Goal: Information Seeking & Learning: Learn about a topic

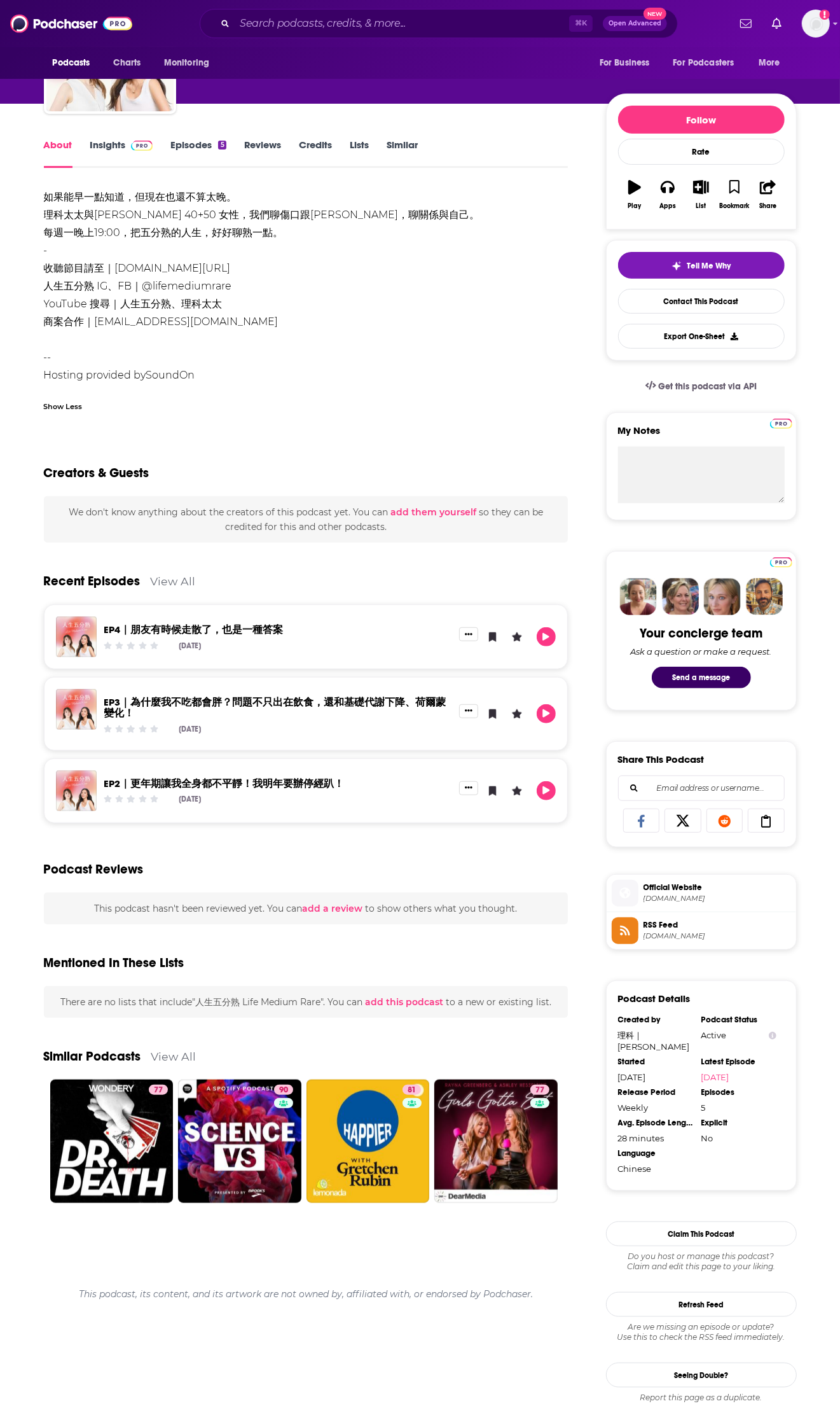
scroll to position [105, 0]
click at [127, 143] on span at bounding box center [140, 145] width 28 height 12
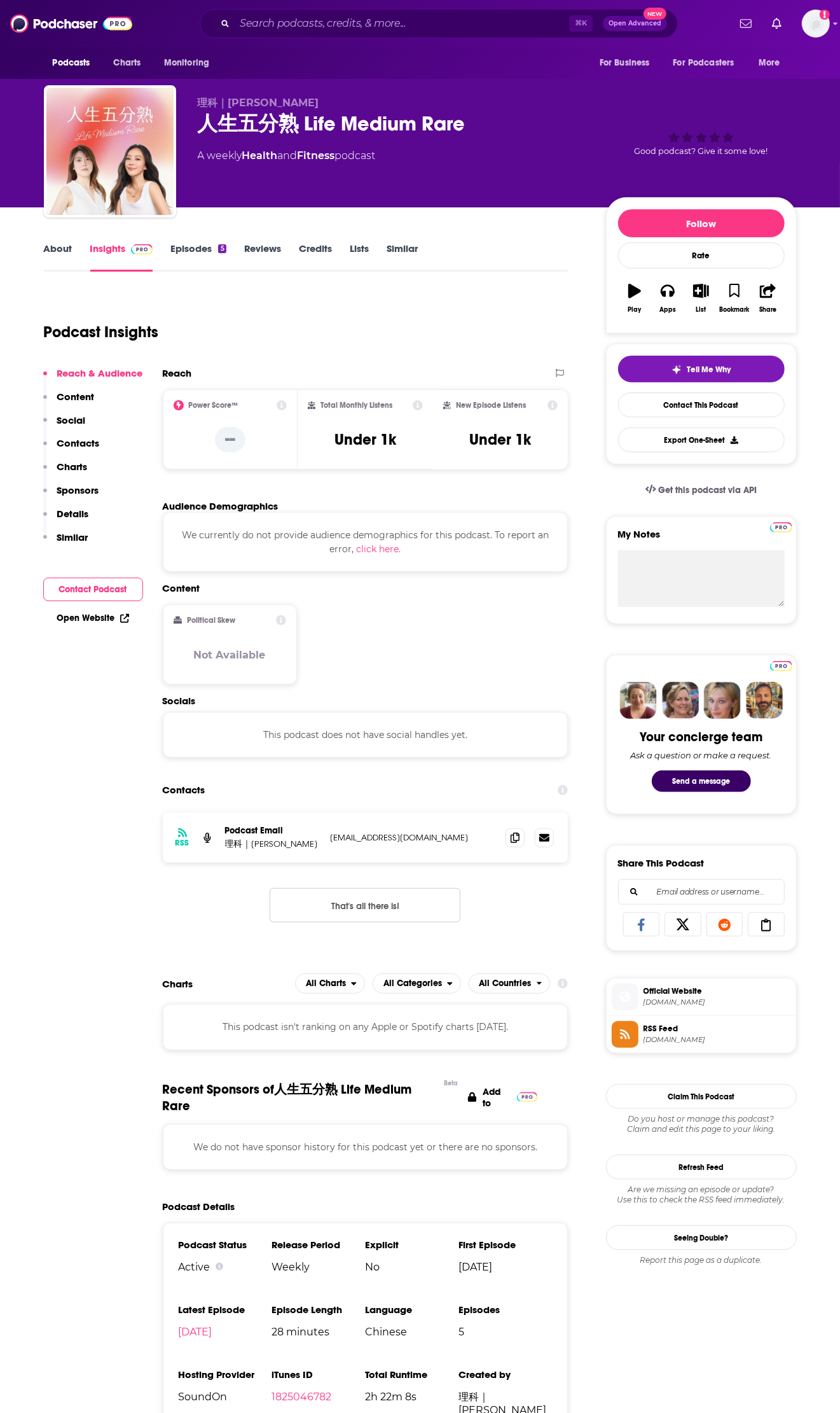
scroll to position [1, 0]
click at [82, 439] on p "Contacts" at bounding box center [79, 442] width 43 height 12
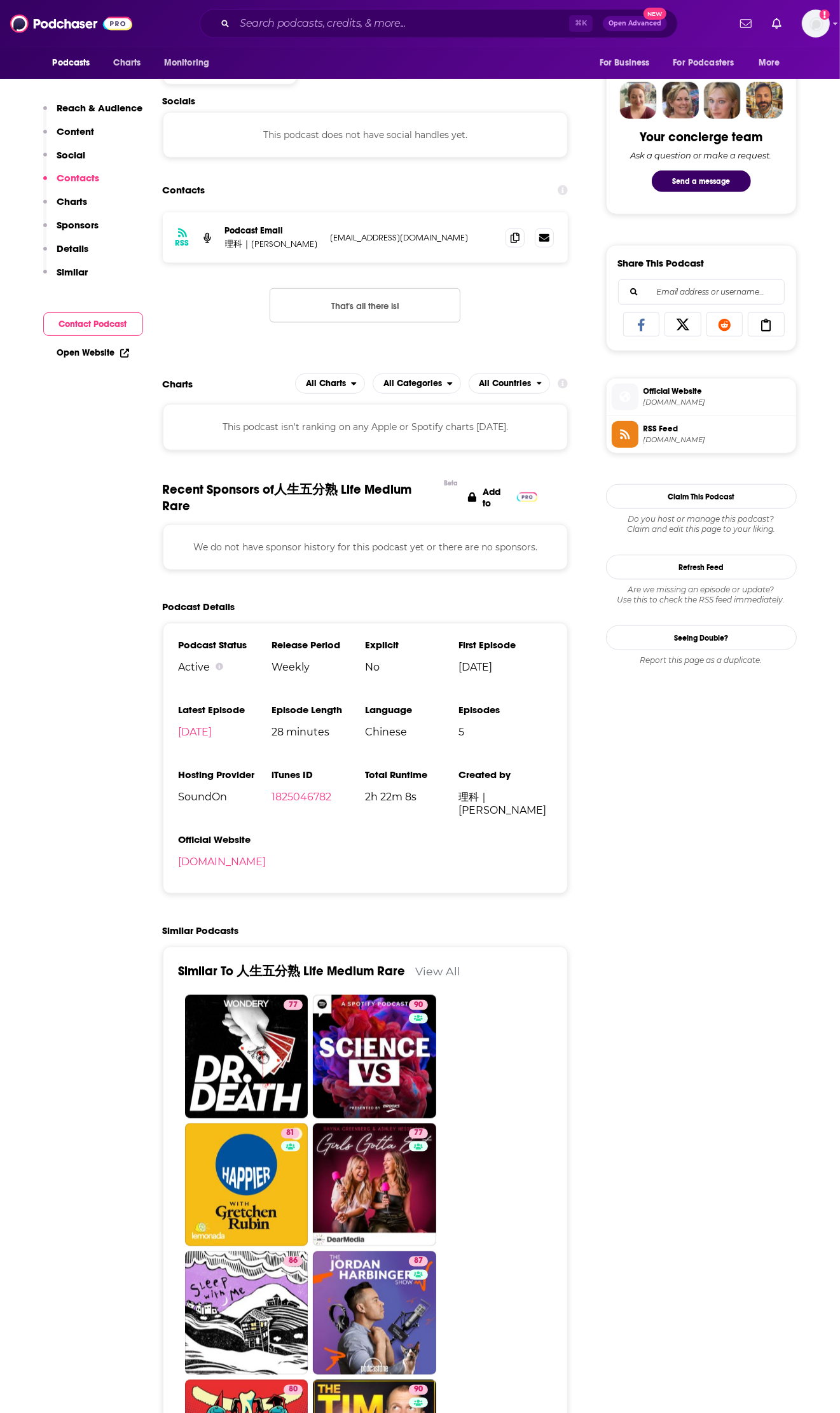
scroll to position [605, 0]
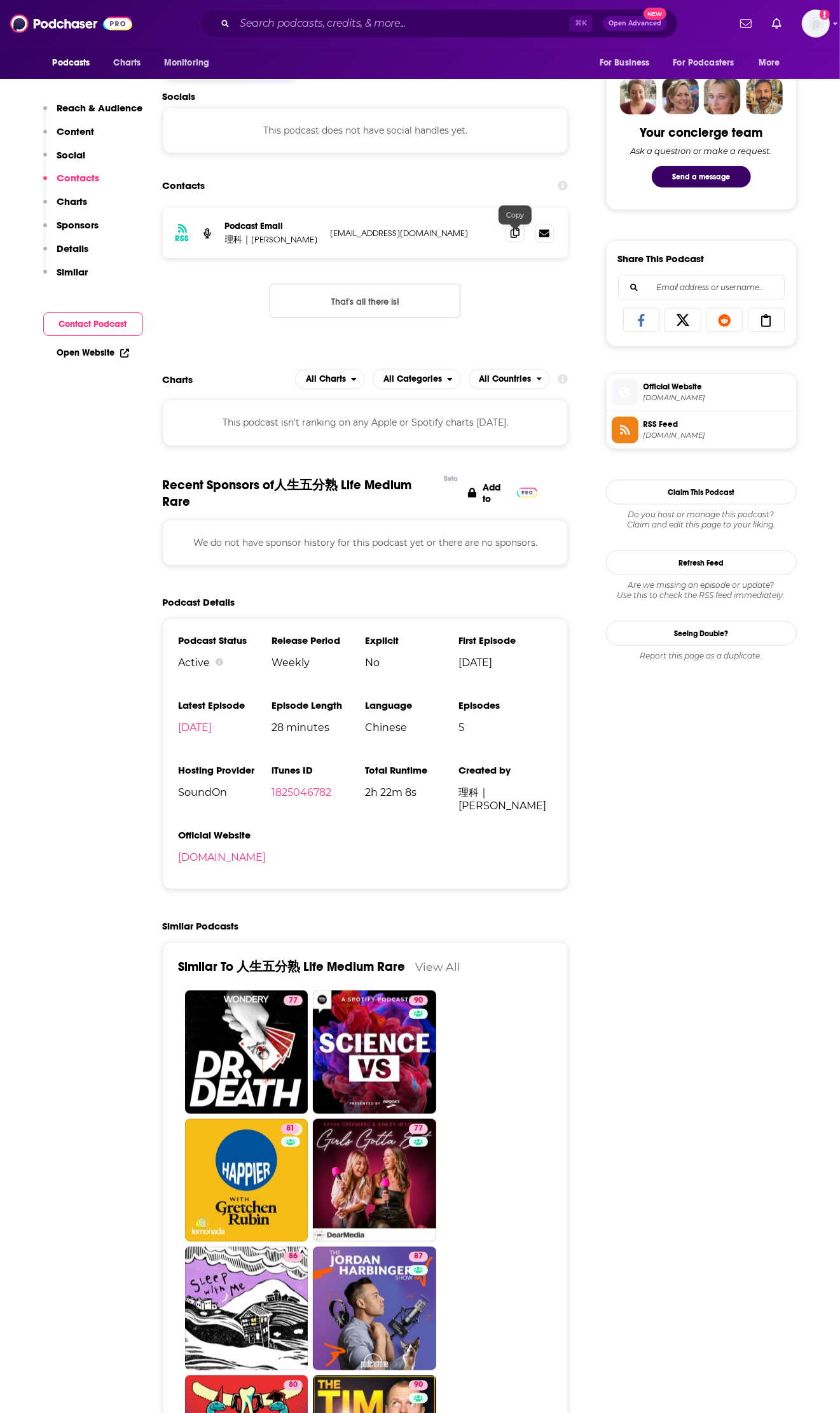
click at [511, 238] on icon at bounding box center [515, 233] width 9 height 10
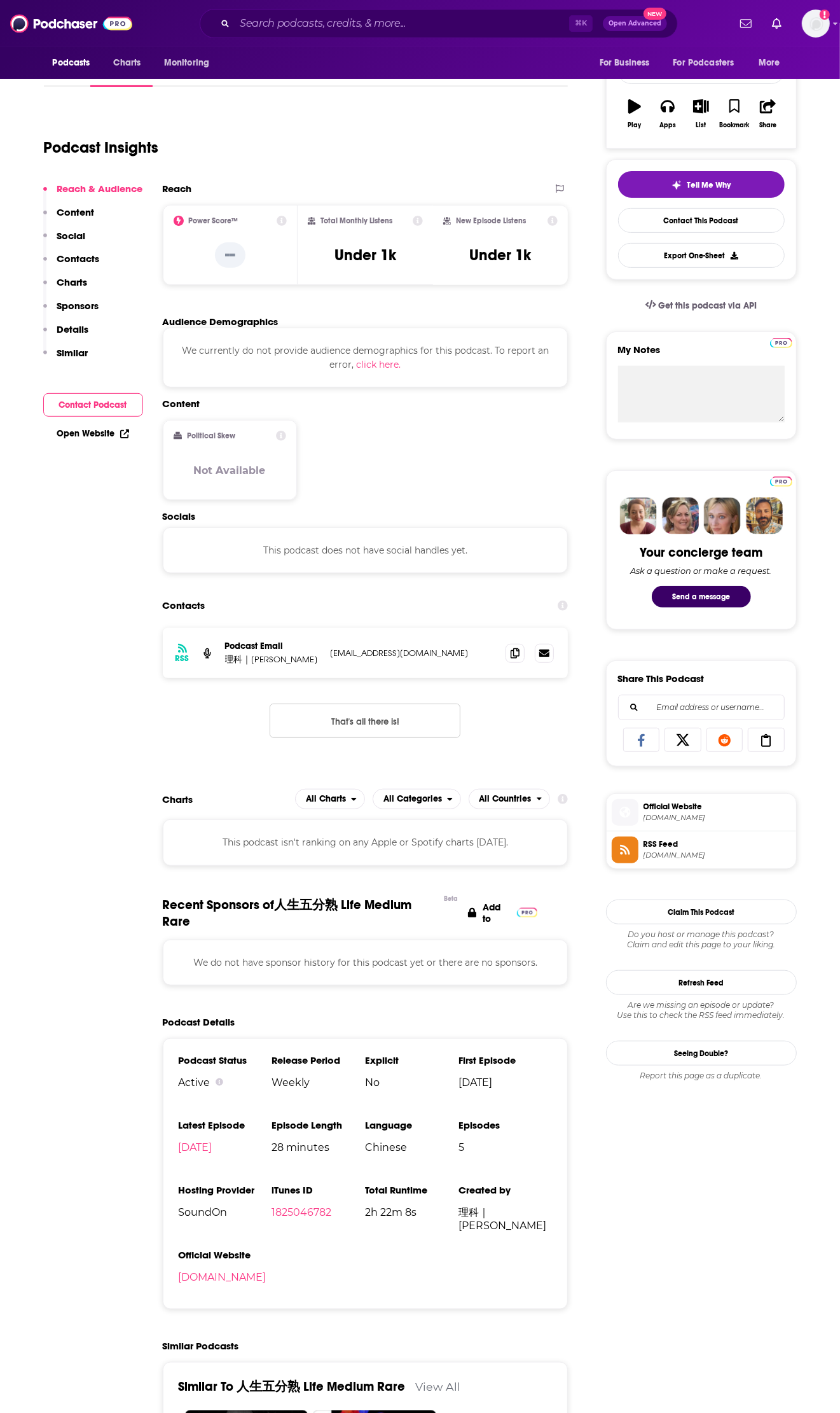
scroll to position [0, 0]
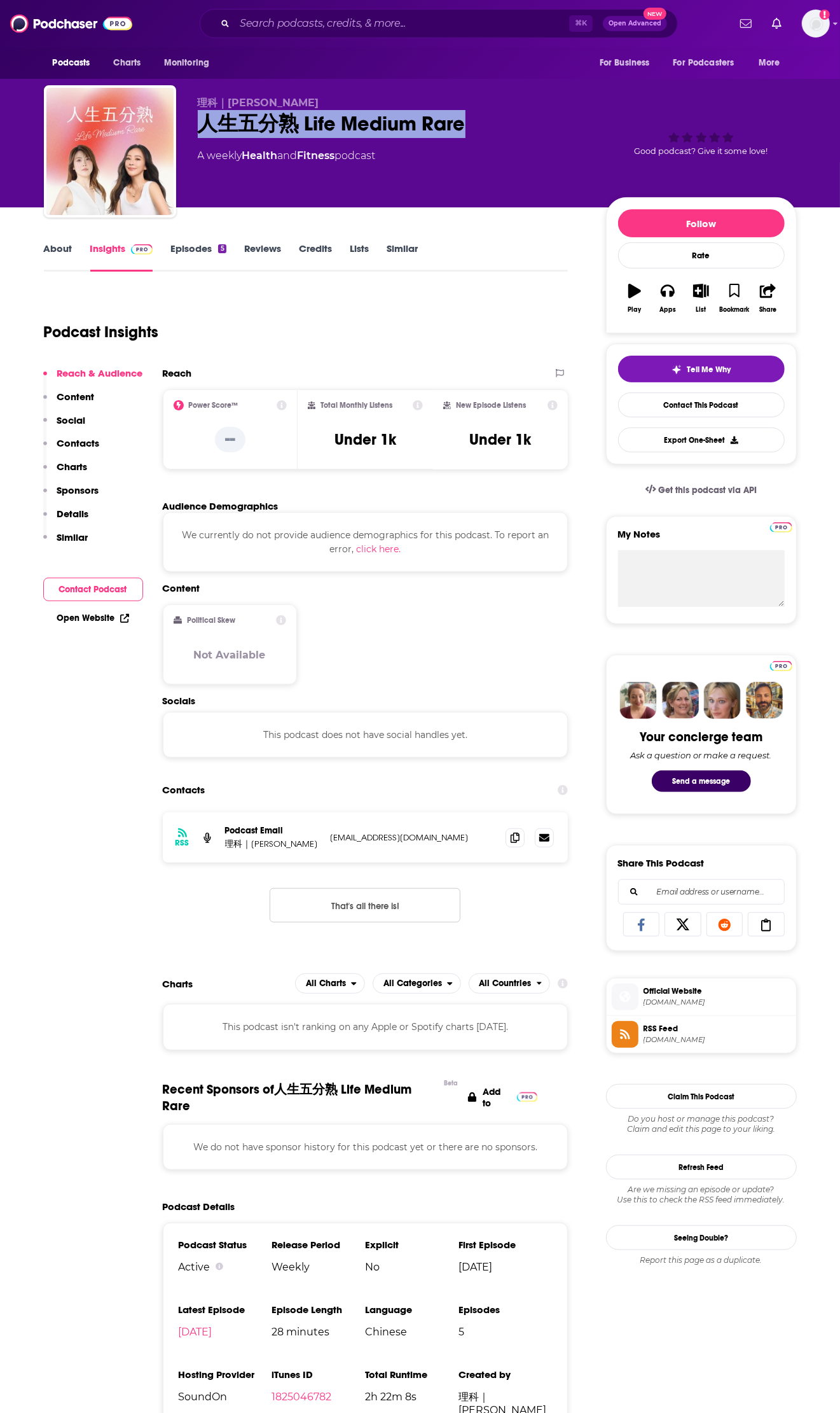
drag, startPoint x: 467, startPoint y: 130, endPoint x: 196, endPoint y: 131, distance: 271.0
click at [196, 131] on div "理科｜[PERSON_NAME] 人生五分熟 Life Medium Rare A weekly Health and Fitness podcast Goo…" at bounding box center [420, 154] width 754 height 138
click at [74, 257] on div "About" at bounding box center [67, 257] width 47 height 29
click at [57, 252] on link "About" at bounding box center [58, 257] width 28 height 29
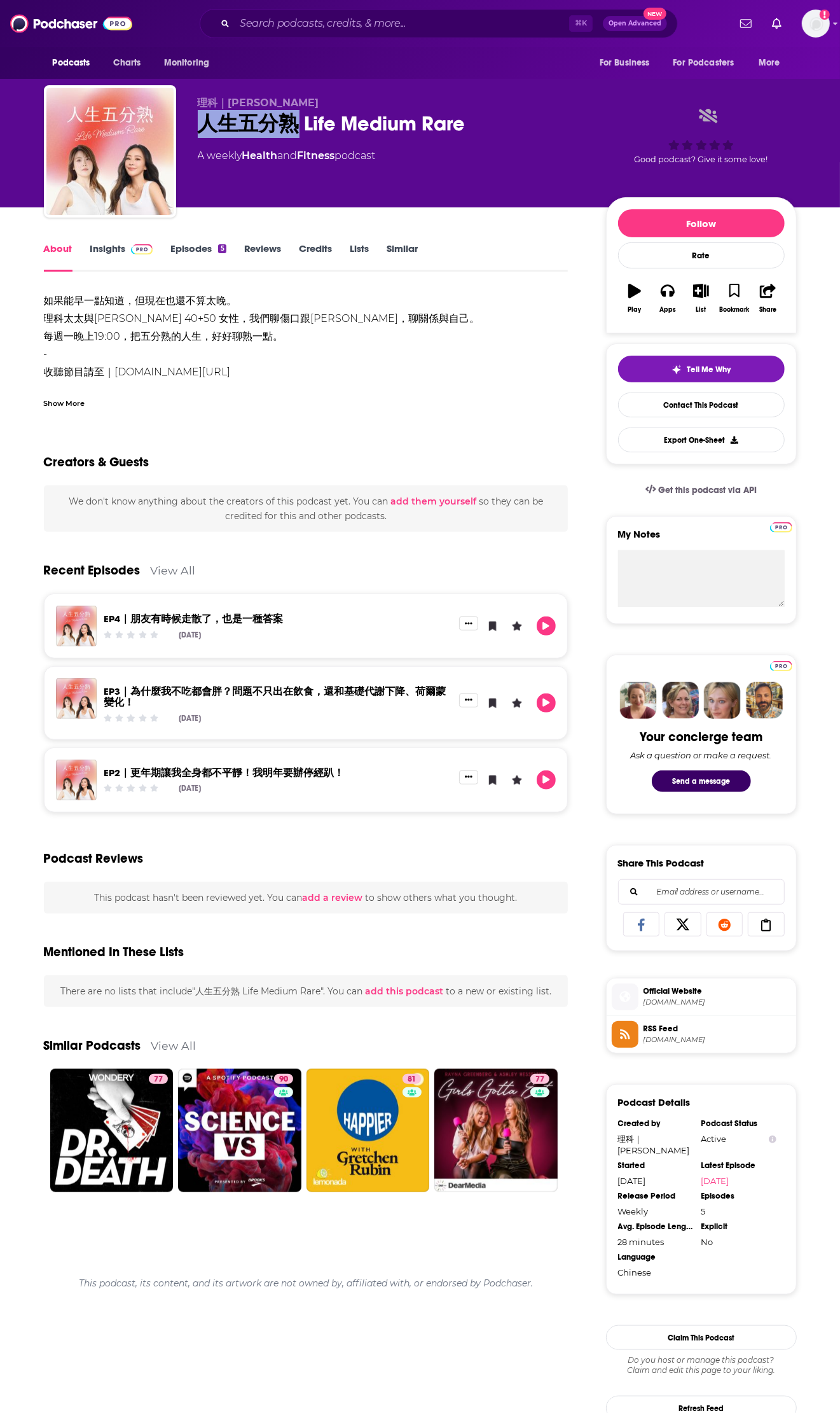
drag, startPoint x: 196, startPoint y: 126, endPoint x: 295, endPoint y: 121, distance: 99.1
click at [295, 121] on div "理科｜[PERSON_NAME] 人生五分熟 Life Medium Rare A weekly Health and Fitness podcast Goo…" at bounding box center [420, 154] width 754 height 138
copy h1 "人生五分熟"
click at [285, 18] on input "Search podcasts, credits, & more..." at bounding box center [402, 23] width 335 height 21
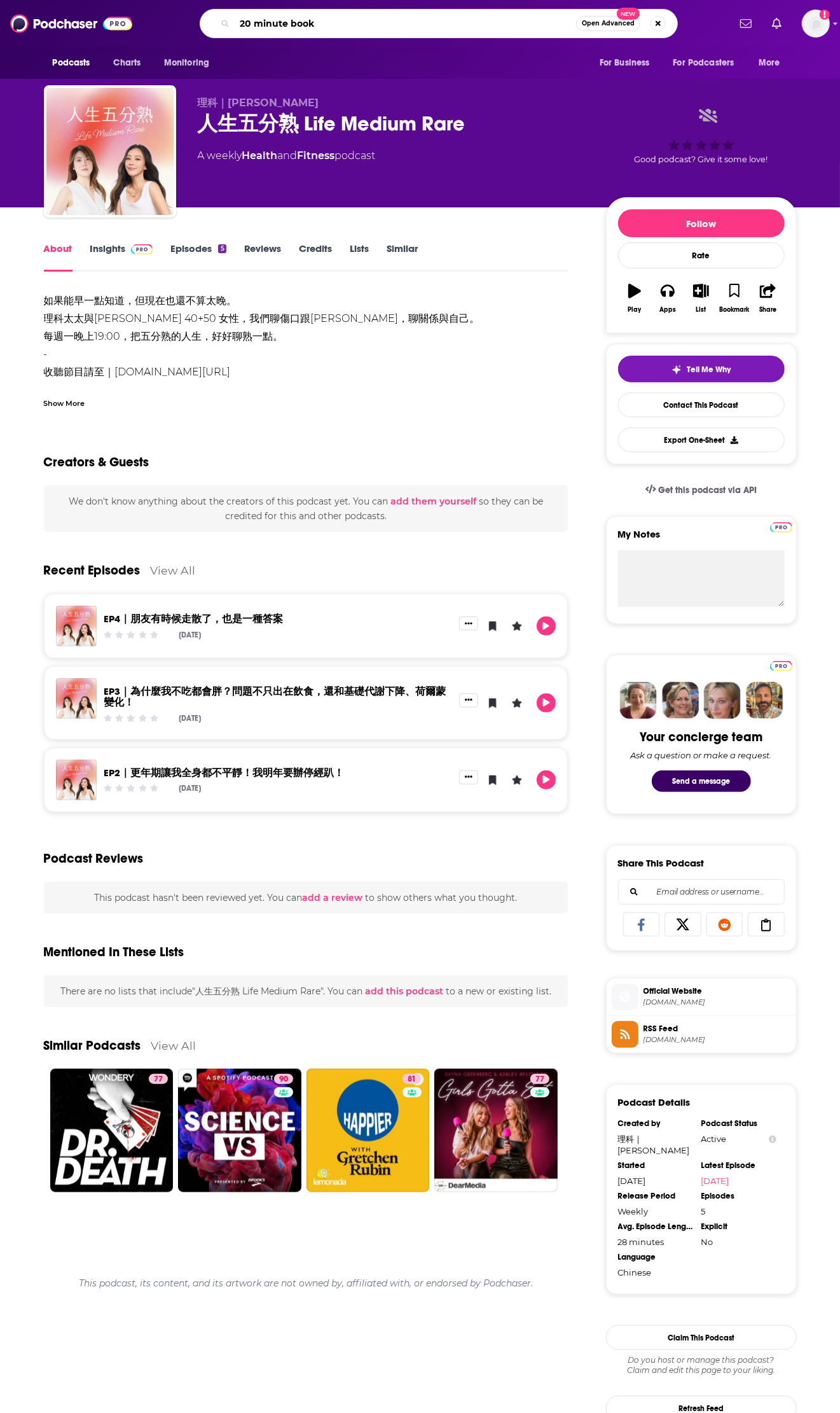
type input "20 minute books"
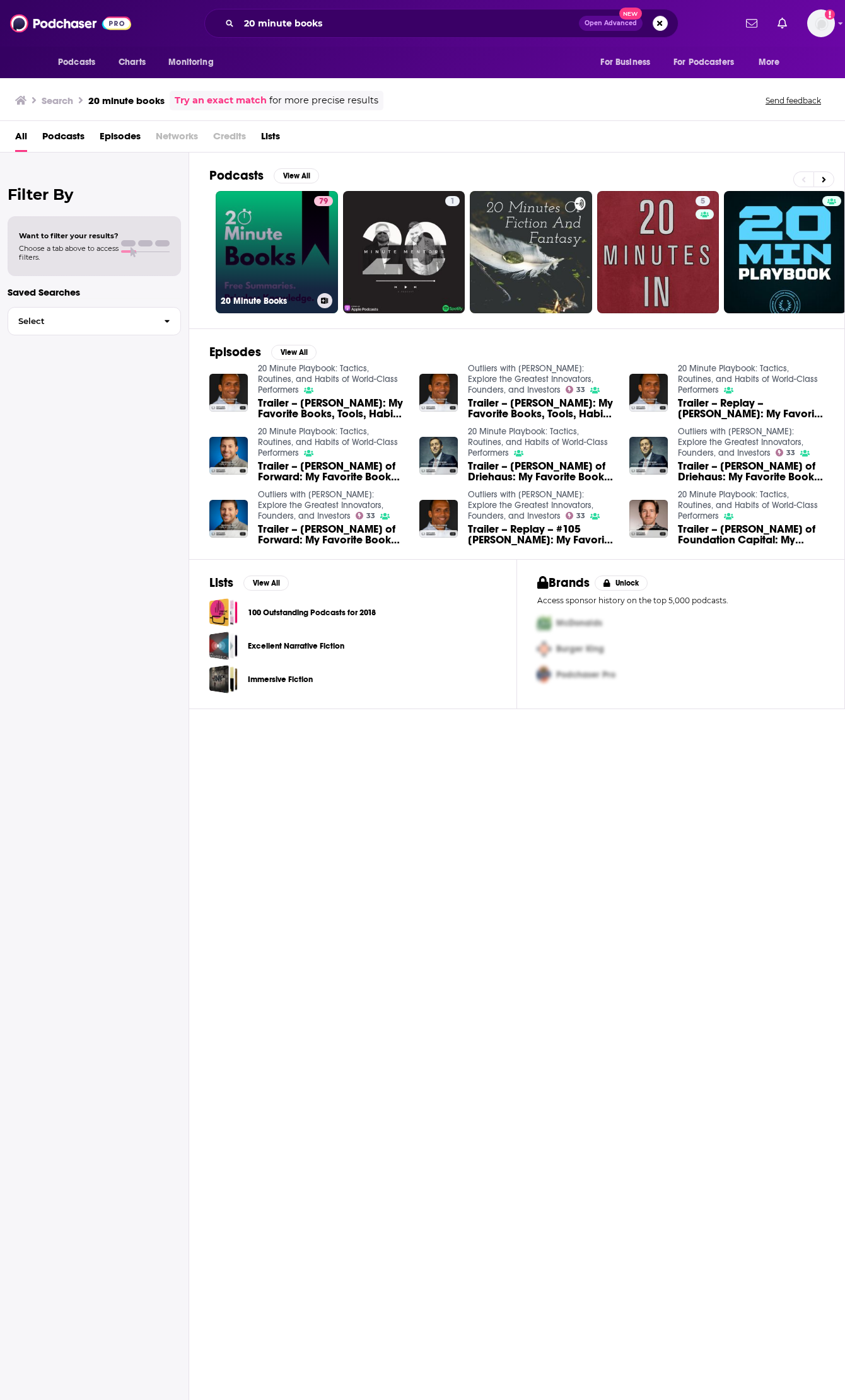
click at [275, 240] on link "79 20 Minute Books" at bounding box center [277, 252] width 122 height 122
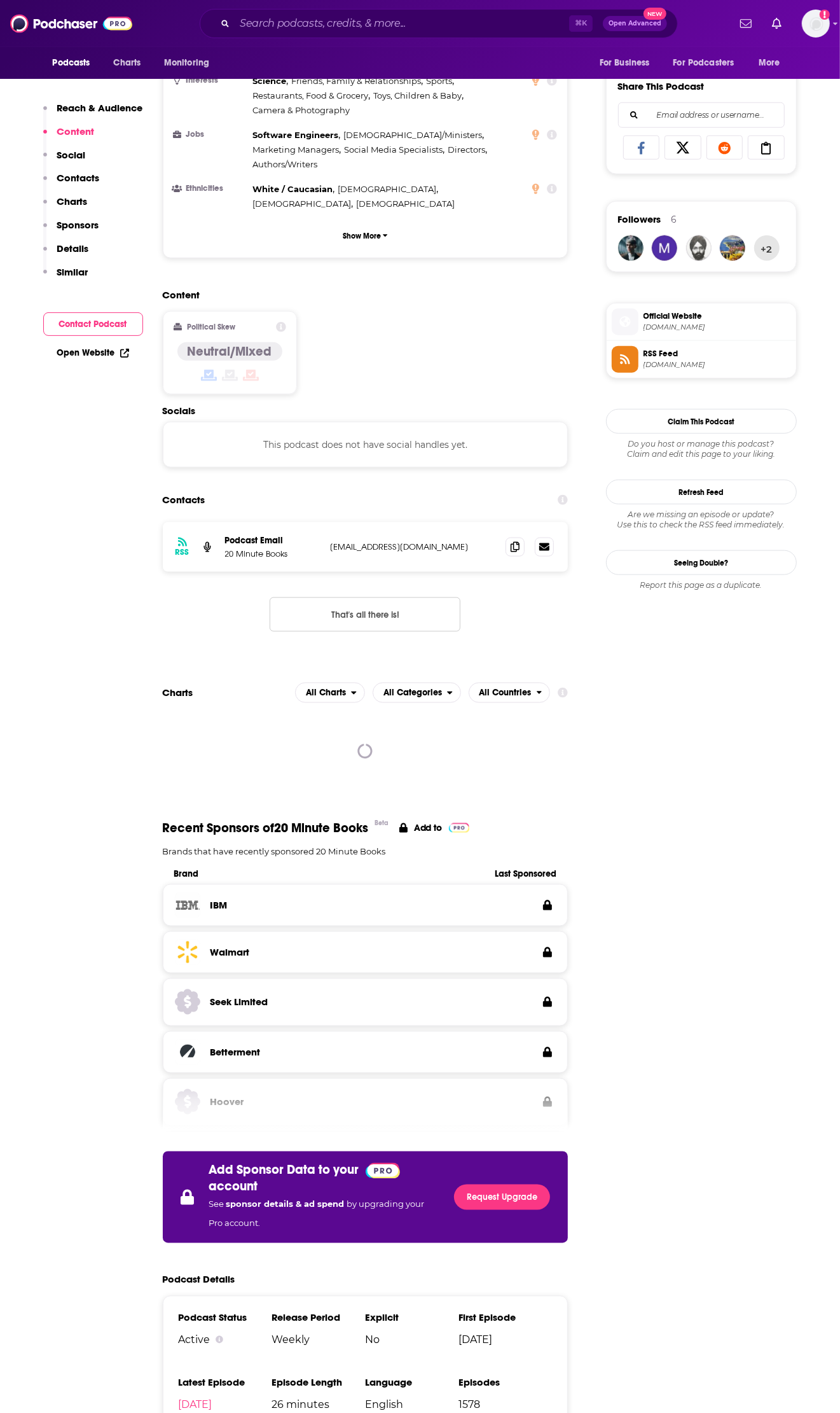
scroll to position [786, 0]
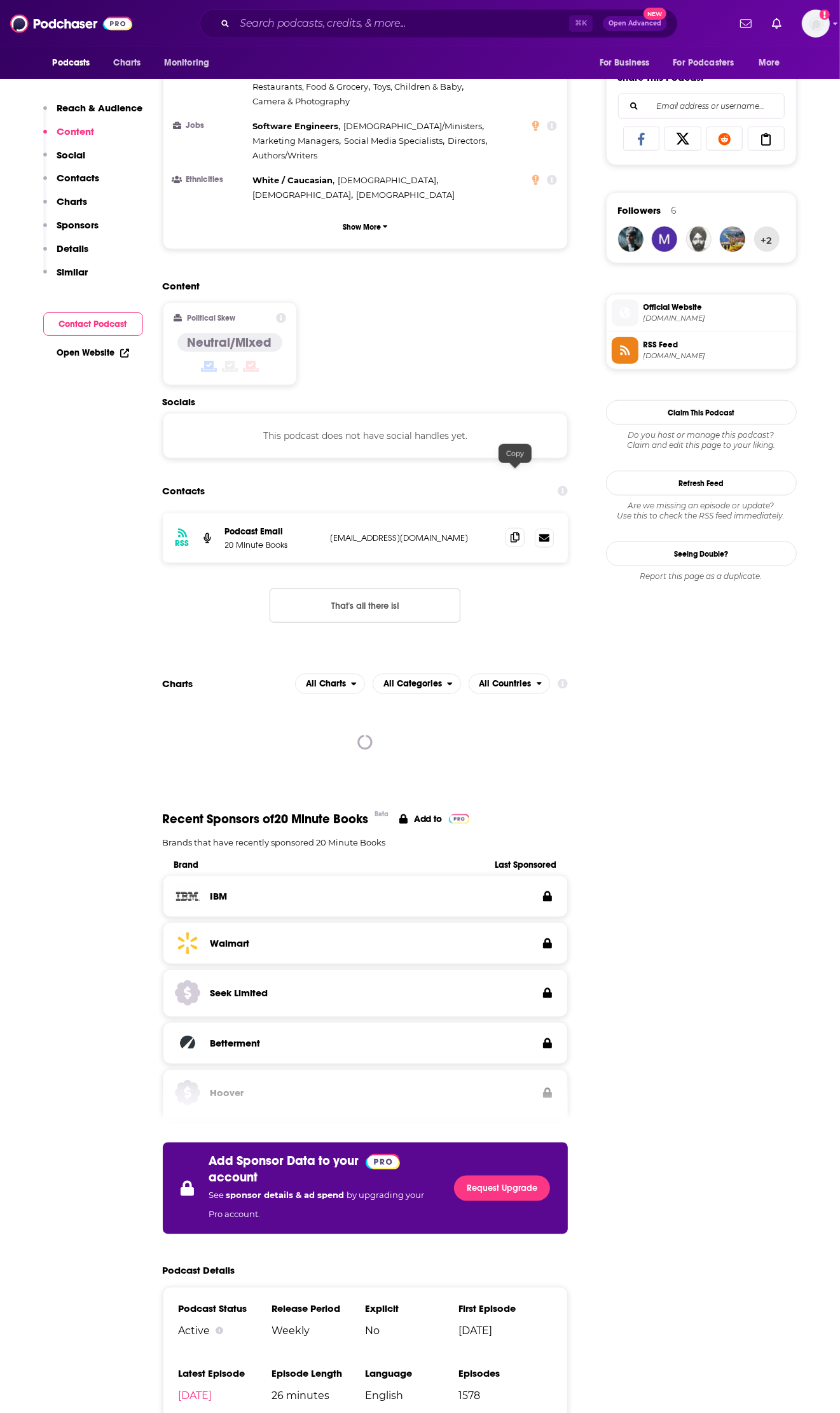
click at [505, 528] on span at bounding box center [515, 537] width 19 height 19
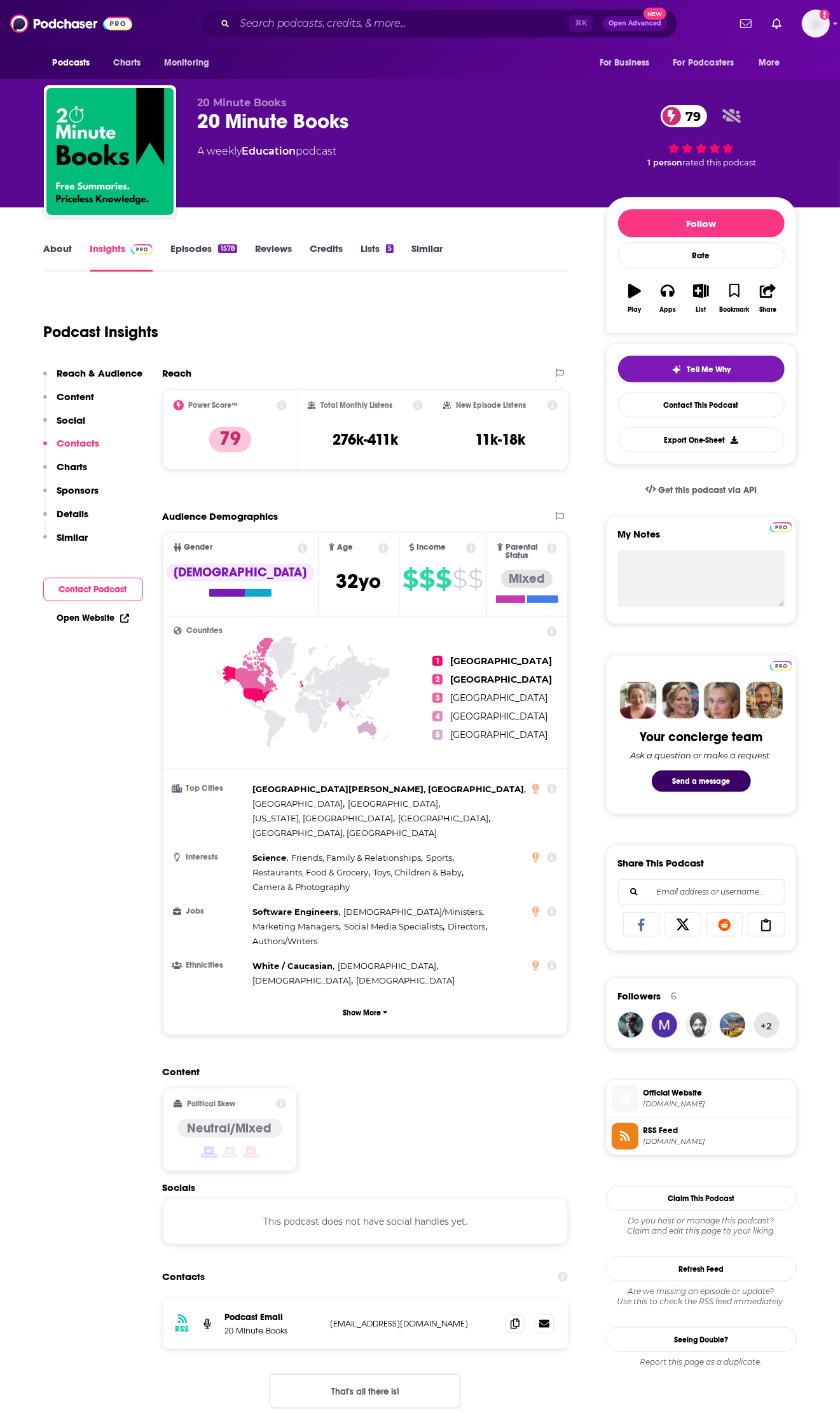
scroll to position [6, 0]
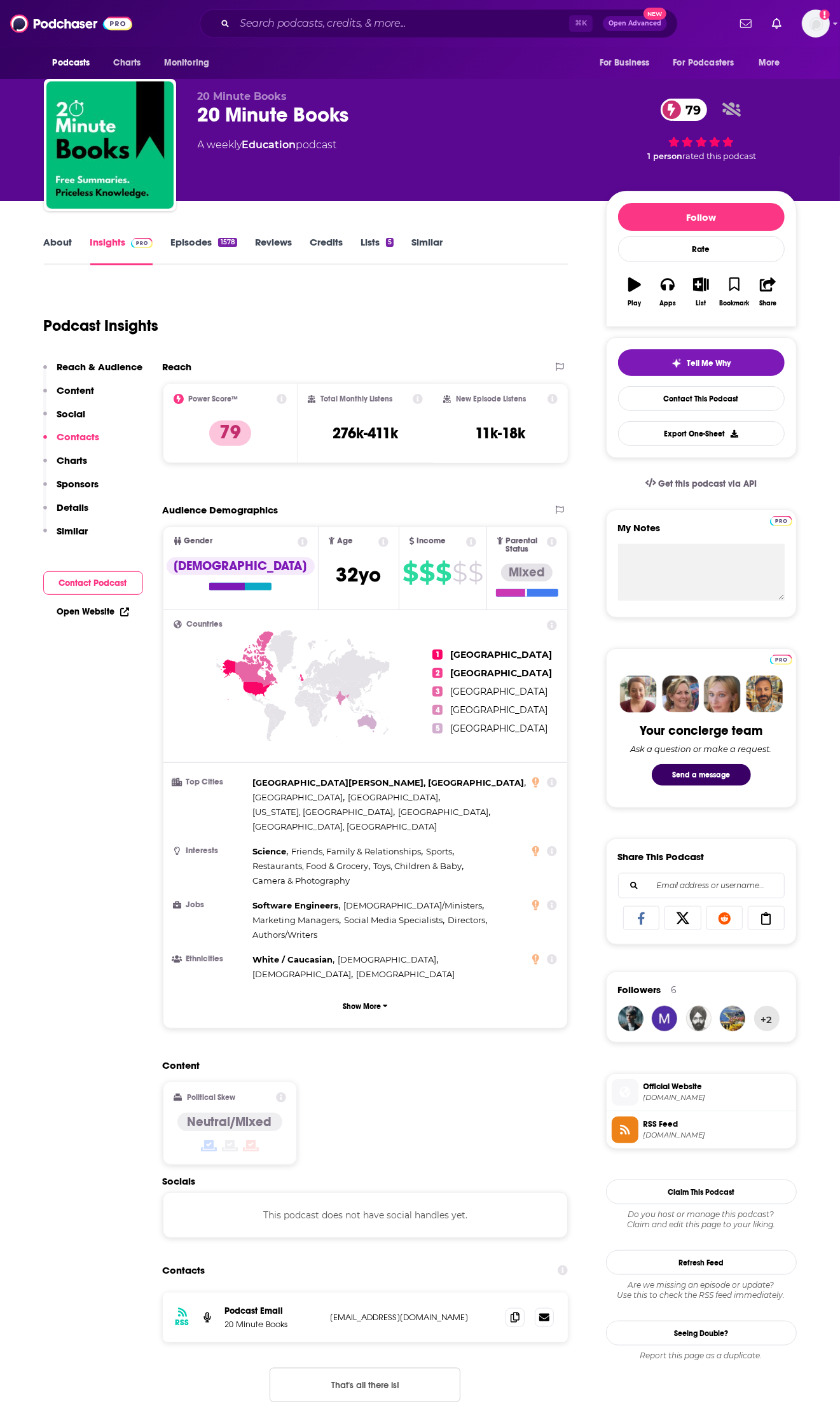
click at [54, 247] on link "About" at bounding box center [58, 250] width 28 height 29
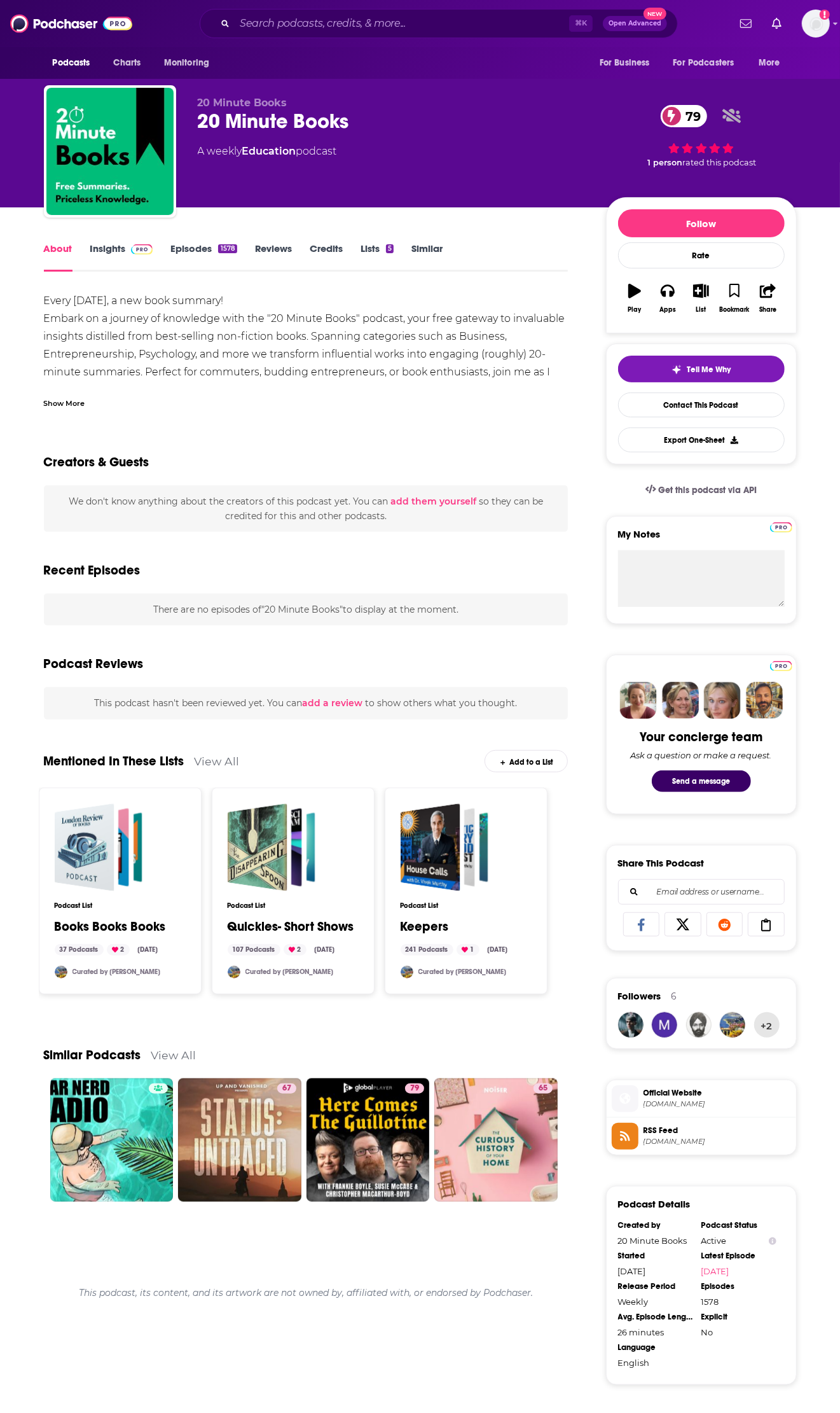
click at [76, 406] on div "Show More" at bounding box center [65, 402] width 41 height 12
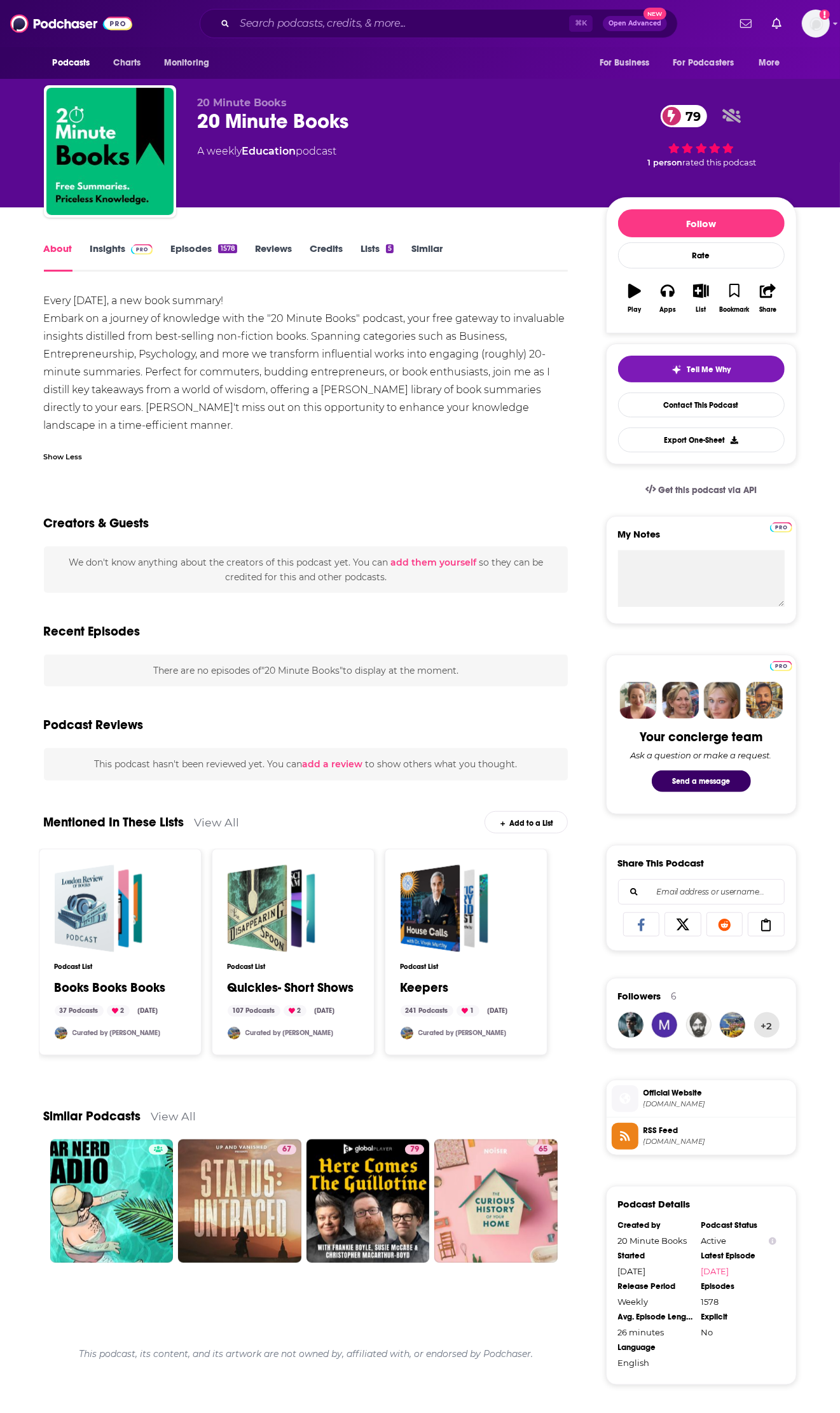
click at [642, 298] on button "Play" at bounding box center [634, 298] width 33 height 46
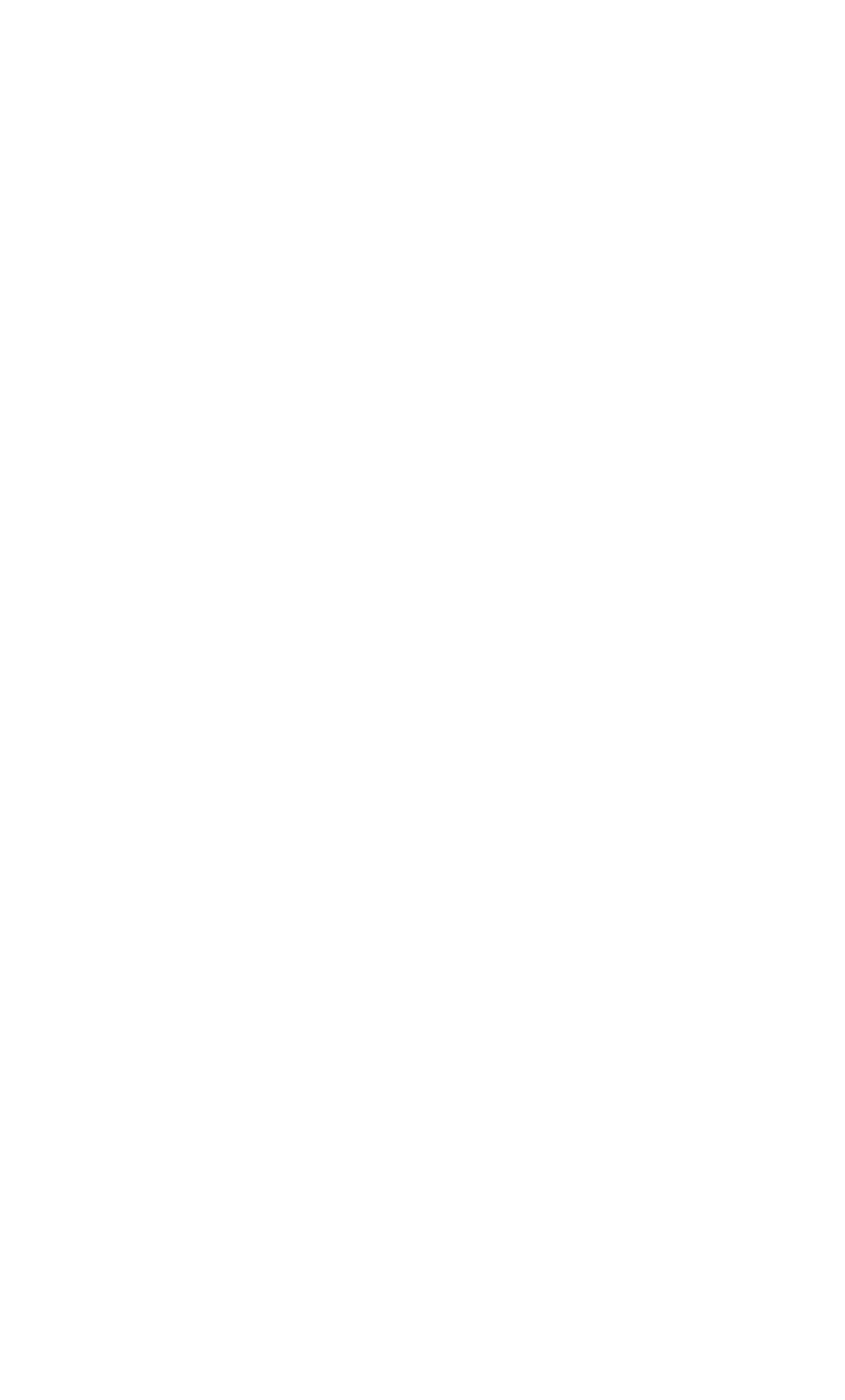
click at [242, 145] on body "Privacy Preference Centre Your Privacy Strictly Necessary Cookies Functional Co…" at bounding box center [422, 700] width 845 height 1400
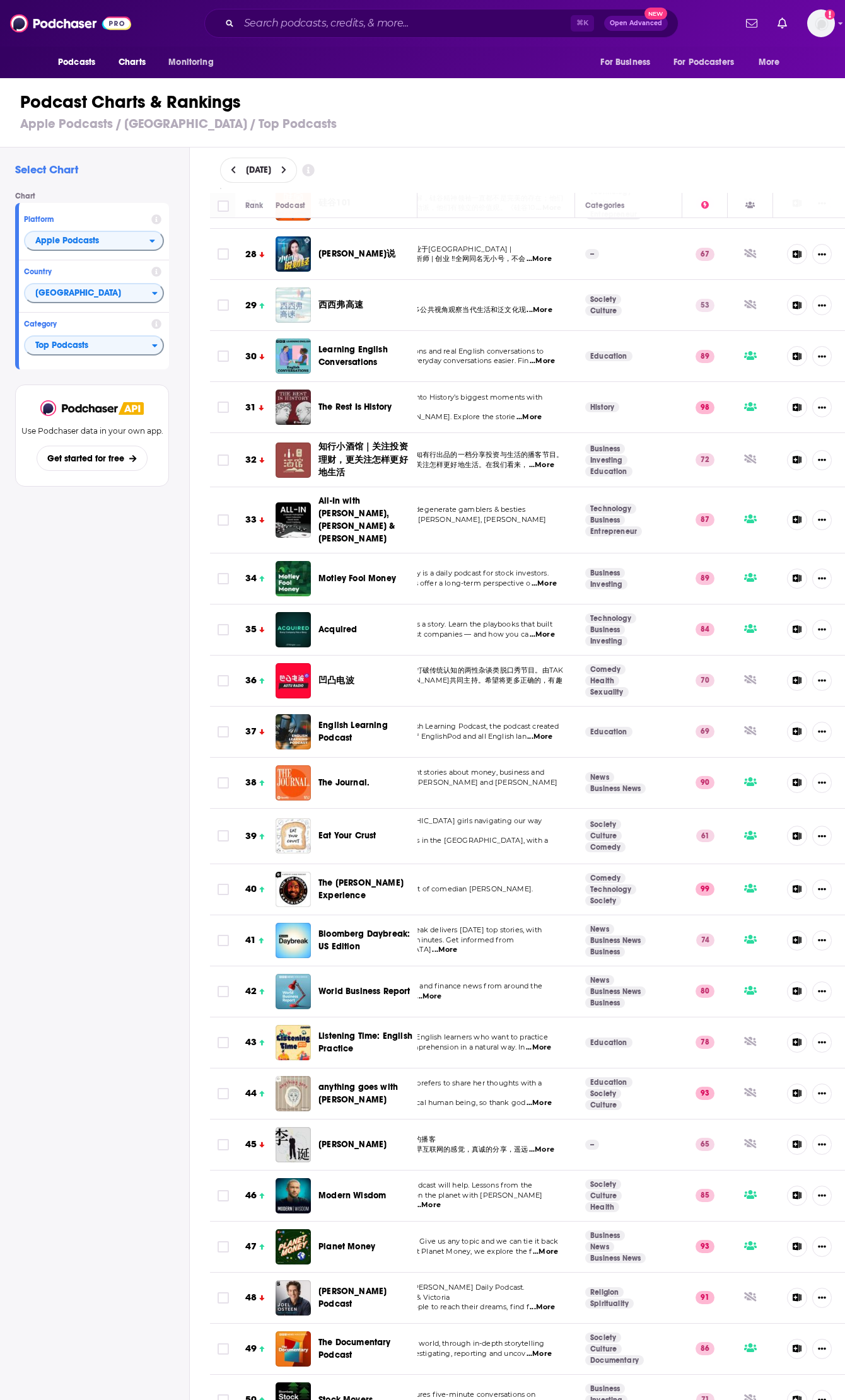
scroll to position [1378, 76]
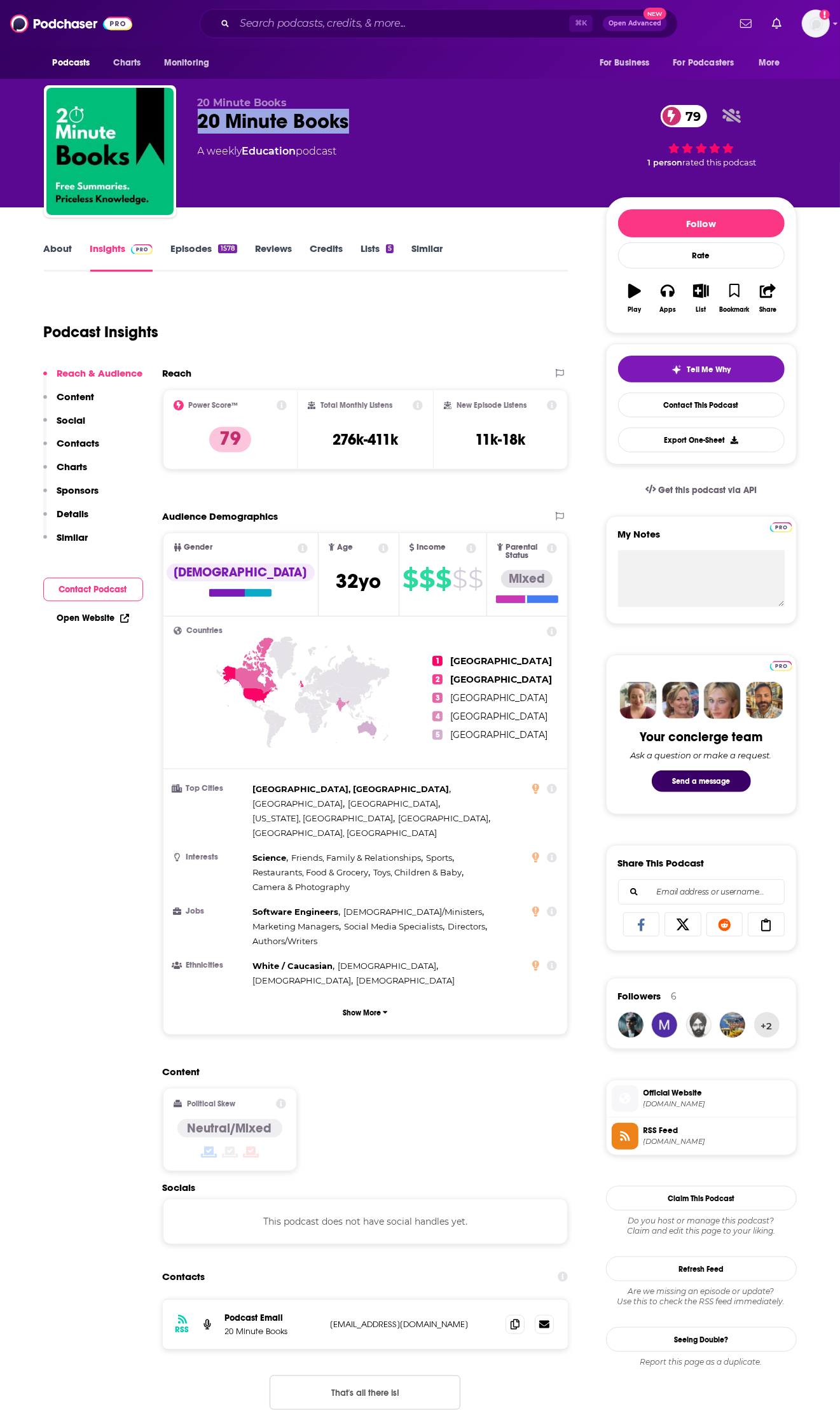
drag, startPoint x: 200, startPoint y: 121, endPoint x: 350, endPoint y: 115, distance: 150.1
click at [350, 115] on div "20 Minute Books 79" at bounding box center [391, 121] width 388 height 25
copy h2 "20 Minute Books"
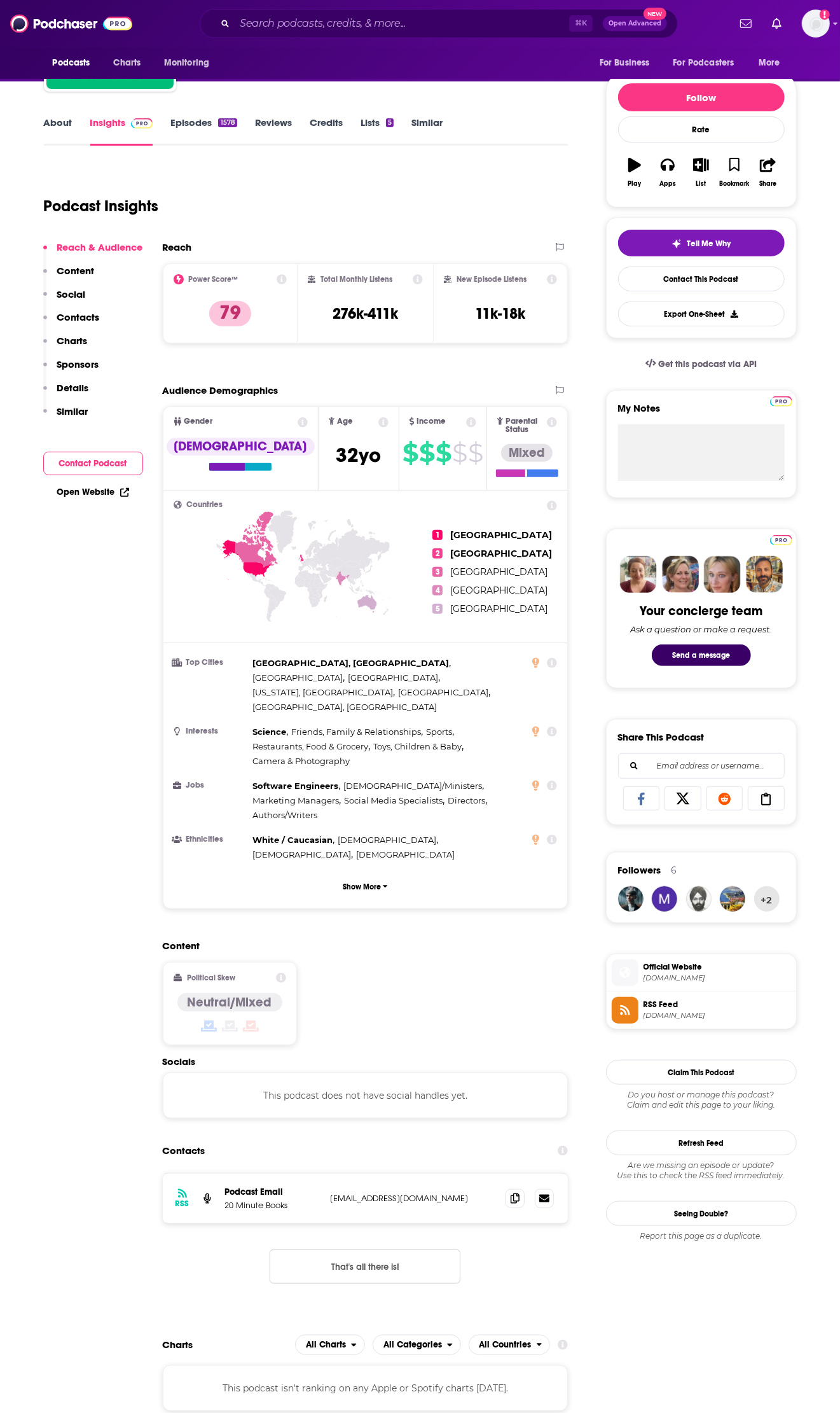
scroll to position [170, 0]
